Goal: Task Accomplishment & Management: Manage account settings

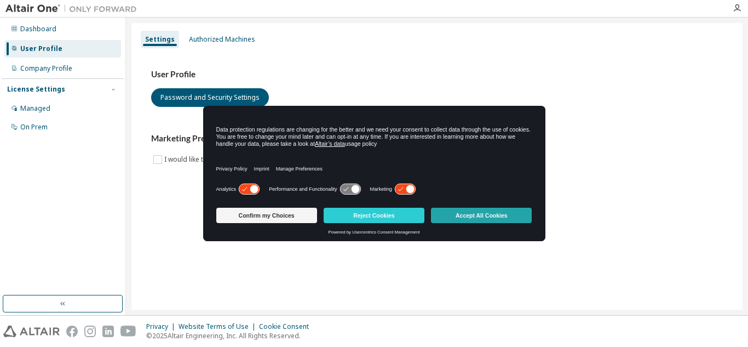
click at [480, 213] on button "Accept All Cookies" at bounding box center [481, 215] width 101 height 15
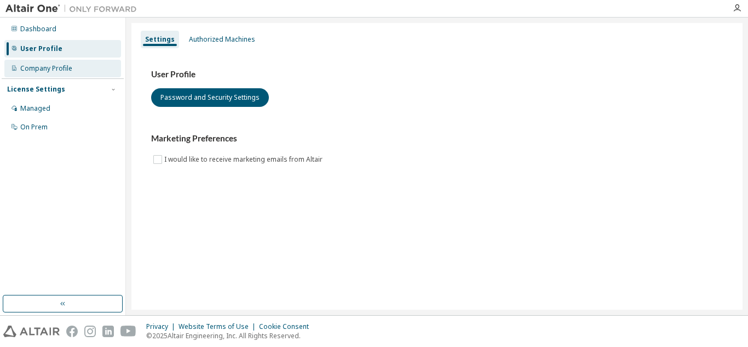
click at [78, 65] on div "Company Profile" at bounding box center [62, 69] width 117 height 18
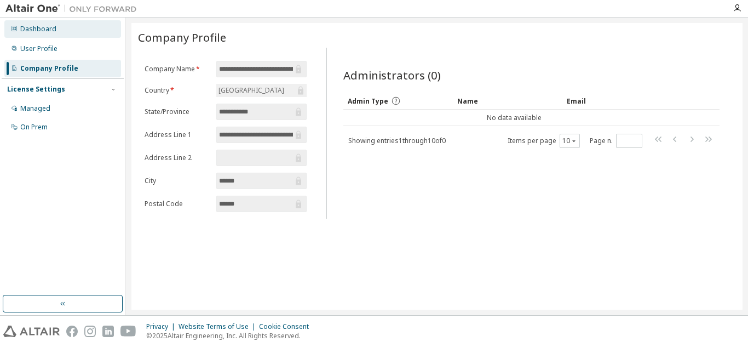
click at [42, 33] on div "Dashboard" at bounding box center [38, 29] width 36 height 9
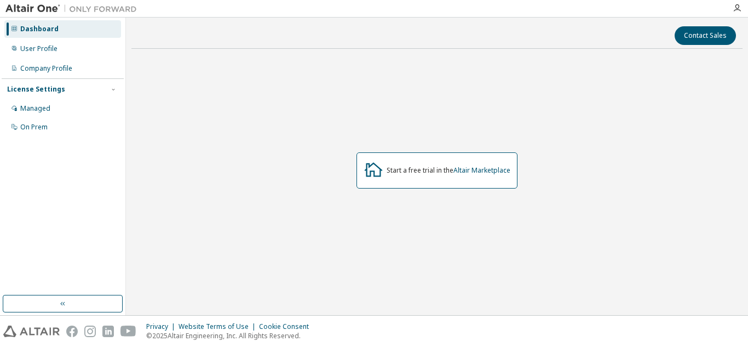
click at [450, 167] on div "Start a free trial in the Altair Marketplace" at bounding box center [449, 170] width 124 height 9
click at [75, 296] on button "button" at bounding box center [63, 304] width 120 height 18
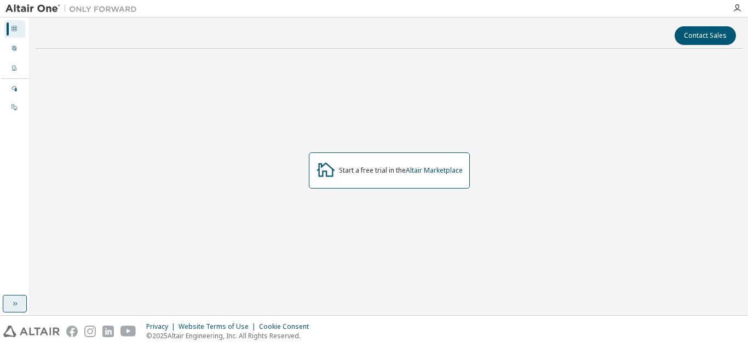
click at [19, 300] on button "button" at bounding box center [15, 304] width 24 height 18
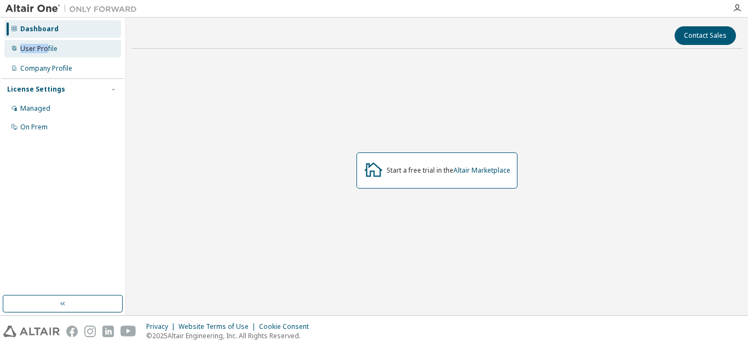
drag, startPoint x: 70, startPoint y: 37, endPoint x: 43, endPoint y: 45, distance: 27.9
click at [43, 45] on div "Dashboard User Profile Company Profile License Settings Managed On Prem" at bounding box center [63, 78] width 122 height 118
click at [43, 45] on div "User Profile" at bounding box center [38, 48] width 37 height 9
